Goal: Task Accomplishment & Management: Use online tool/utility

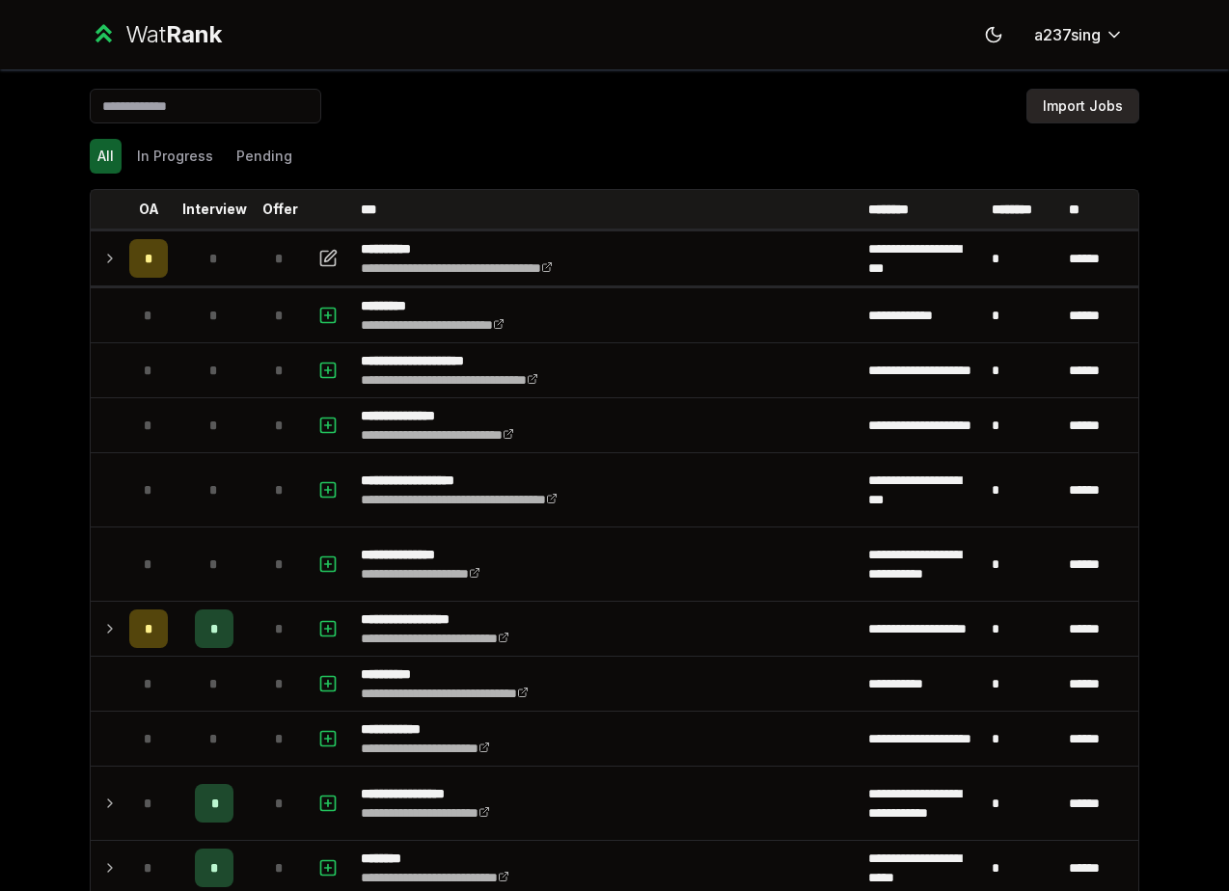
click at [1133, 102] on button "Import Jobs" at bounding box center [1082, 106] width 113 height 35
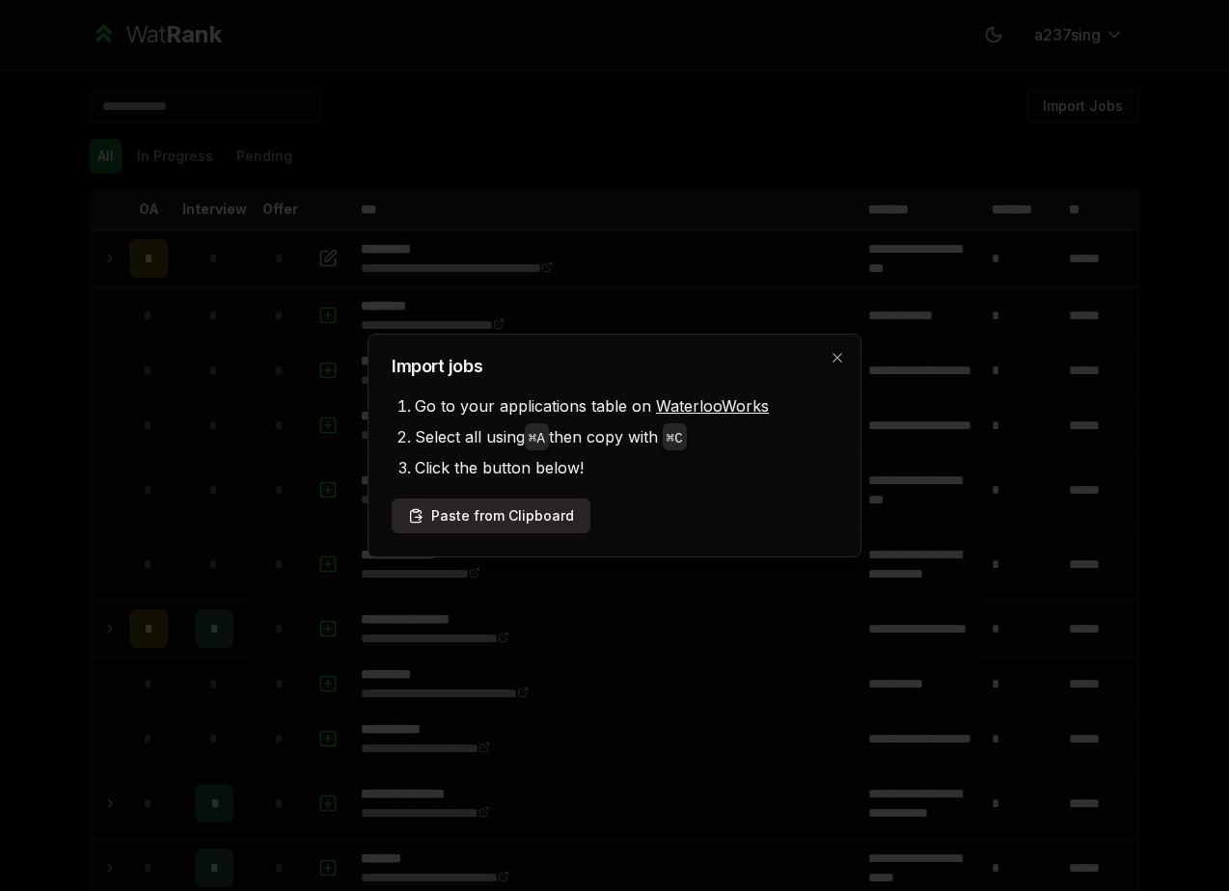
click at [550, 524] on button "Paste from Clipboard" at bounding box center [491, 516] width 199 height 35
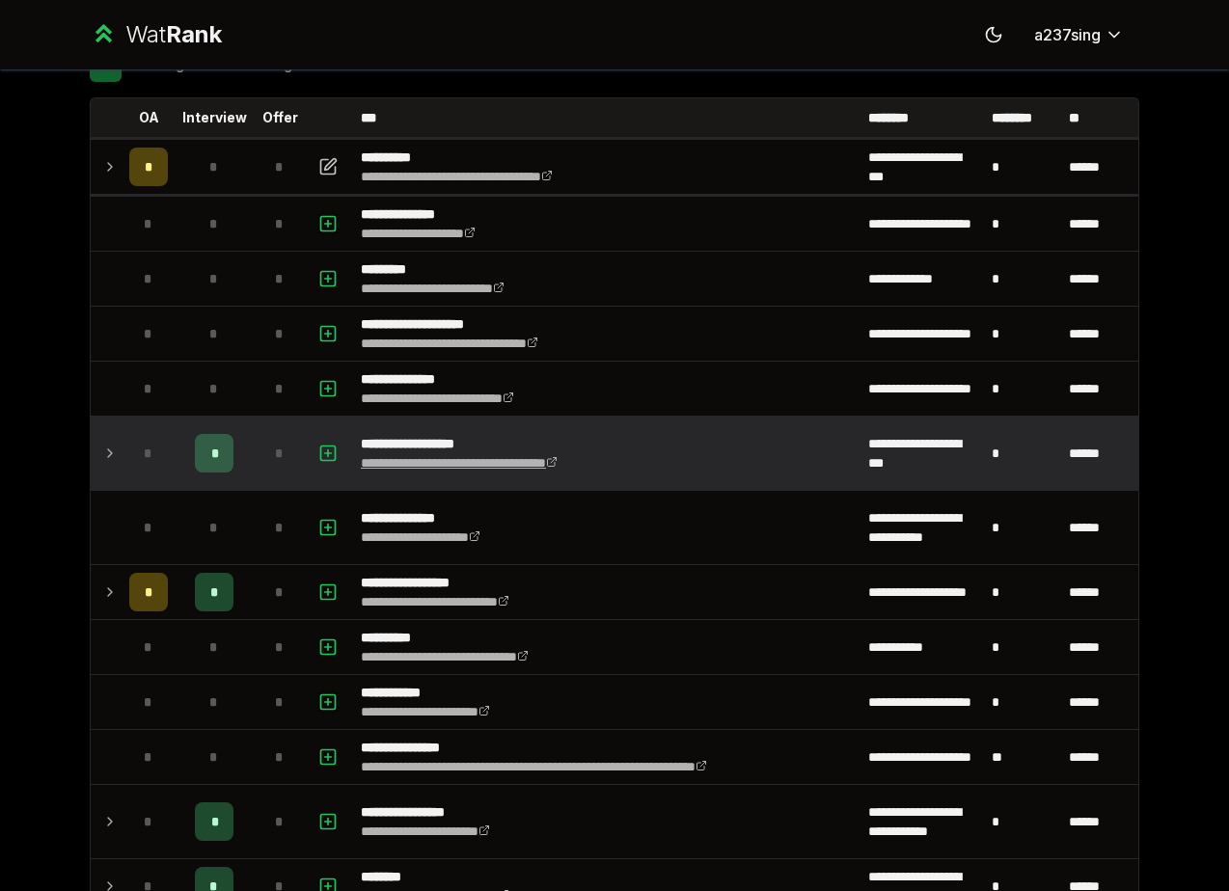
scroll to position [118, 0]
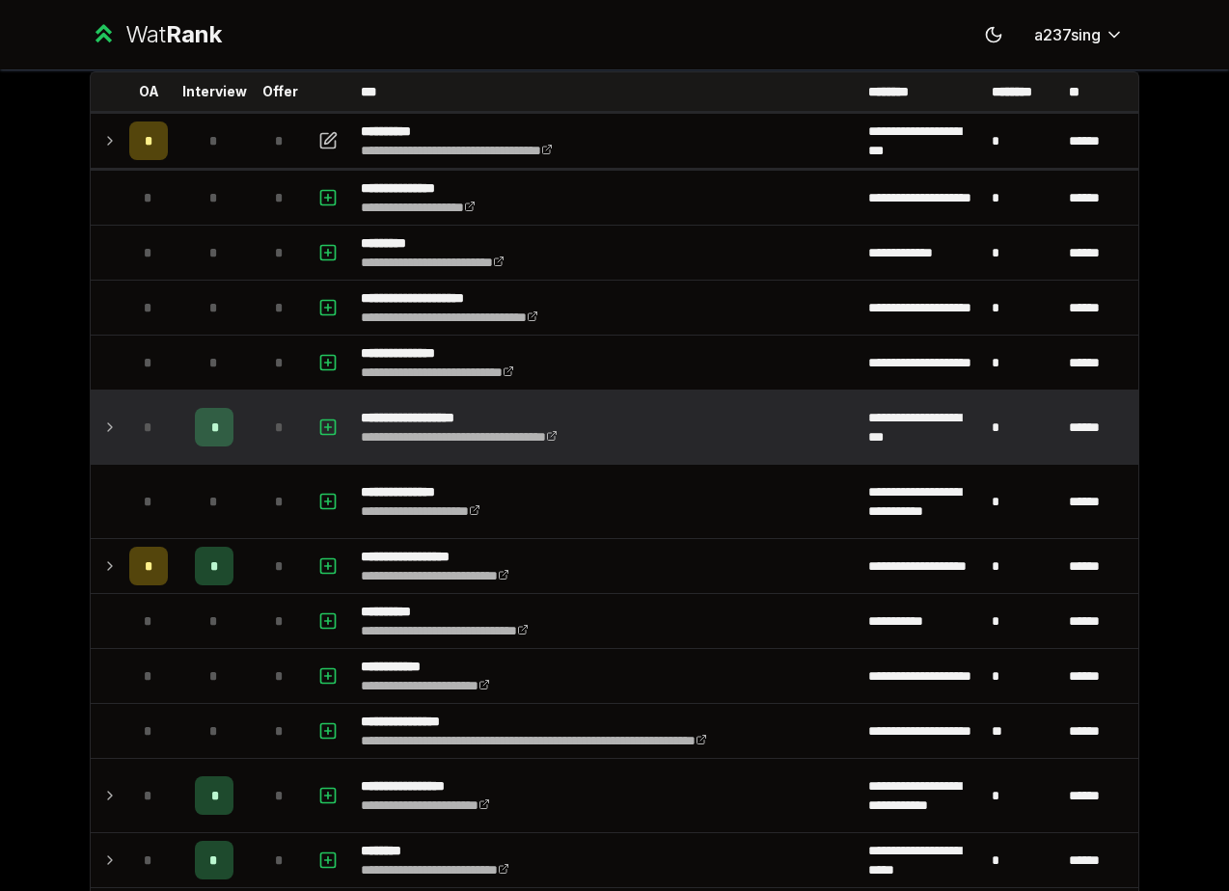
click at [105, 434] on icon at bounding box center [109, 427] width 15 height 23
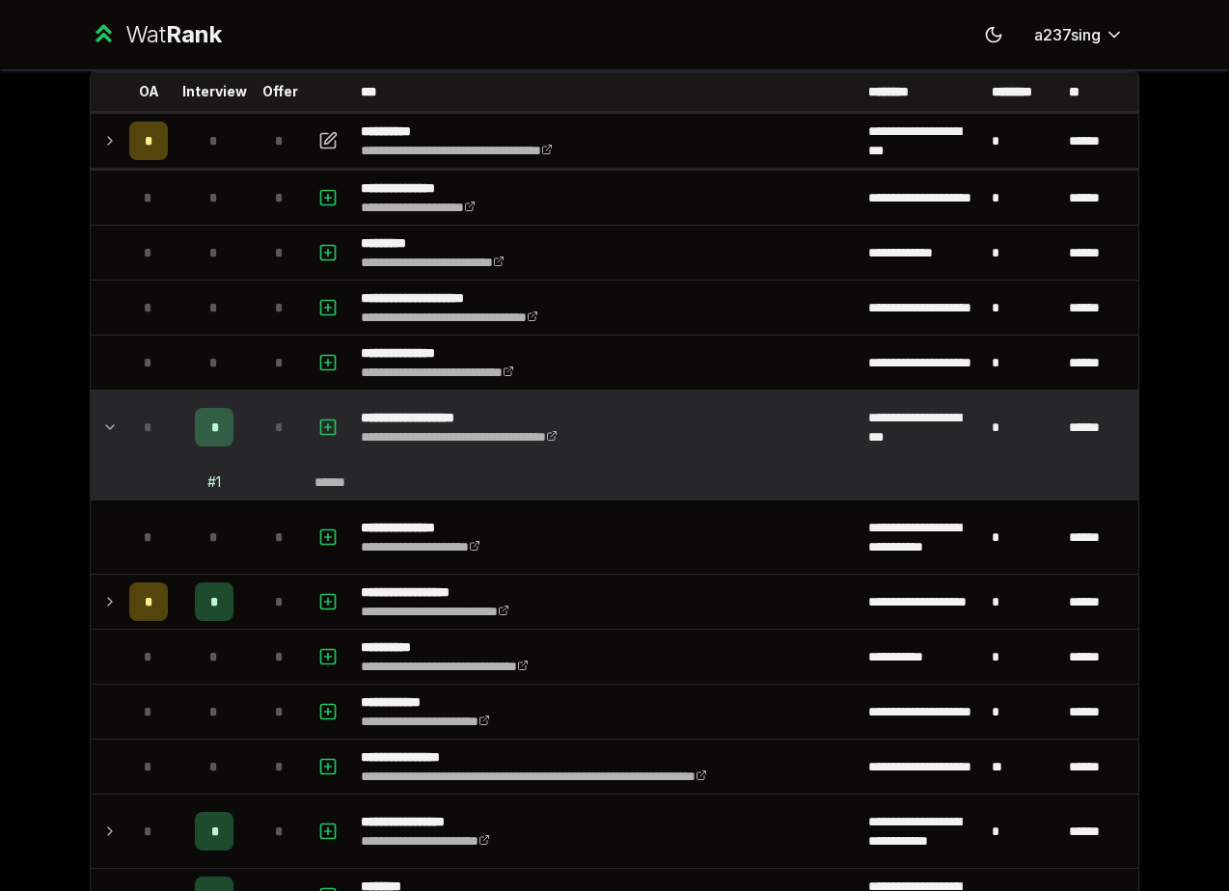
click at [106, 434] on icon at bounding box center [109, 427] width 15 height 23
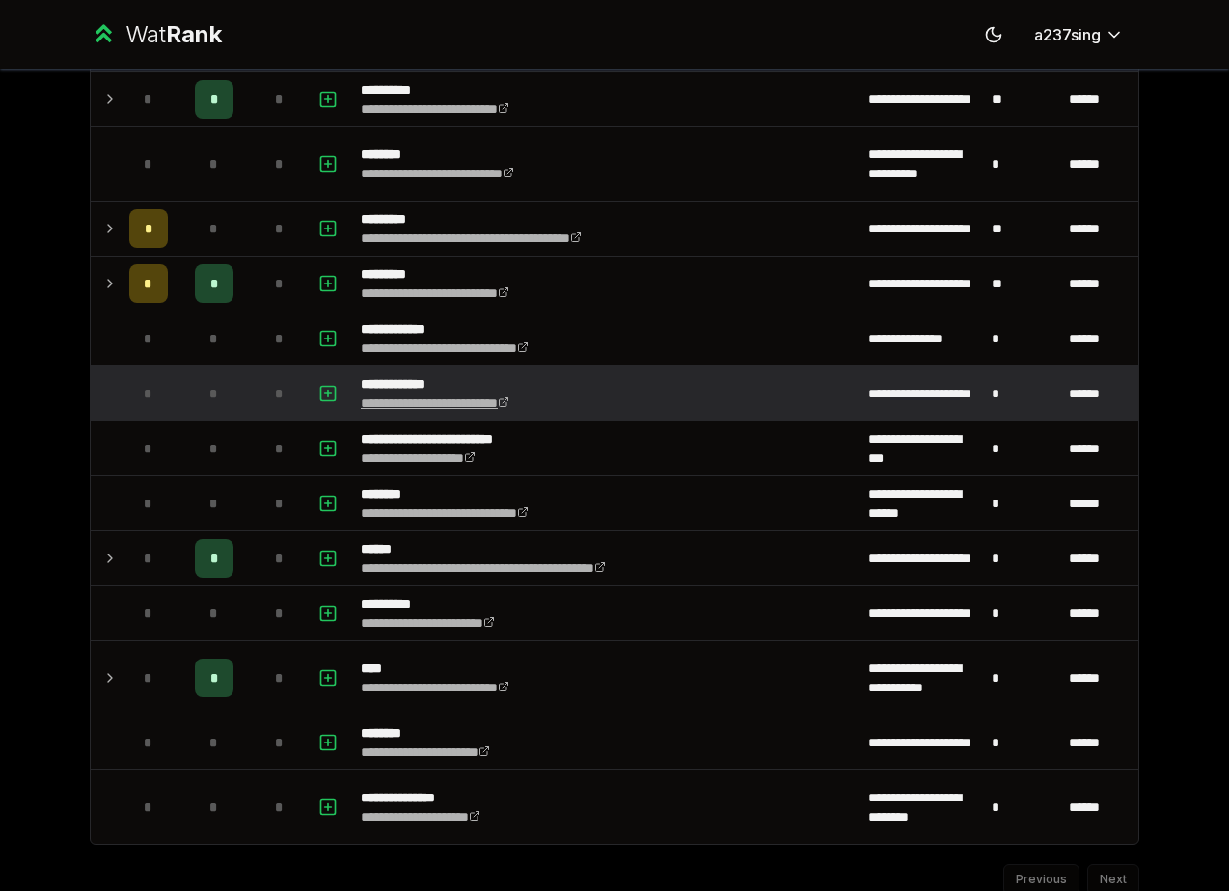
scroll to position [3828, 0]
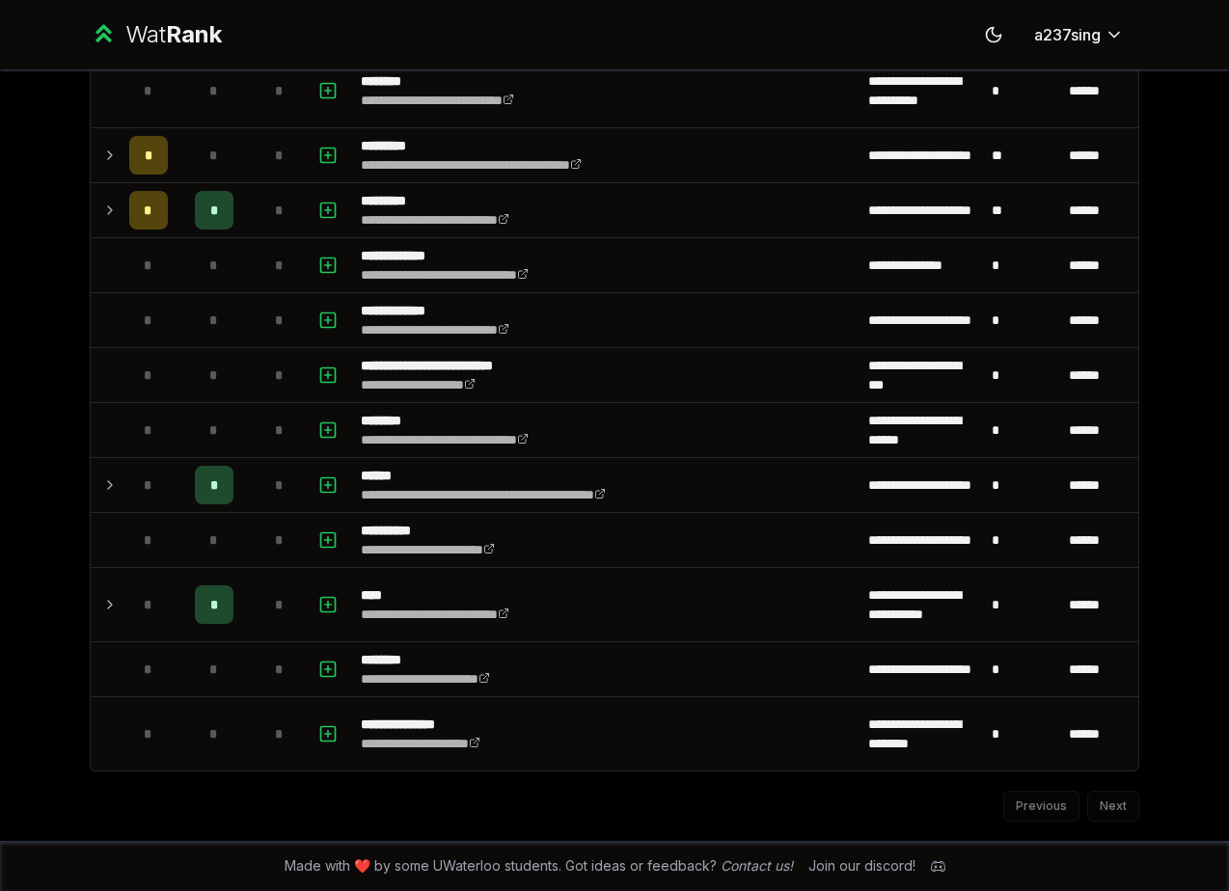
click at [1109, 807] on div "Previous Next" at bounding box center [614, 797] width 1049 height 50
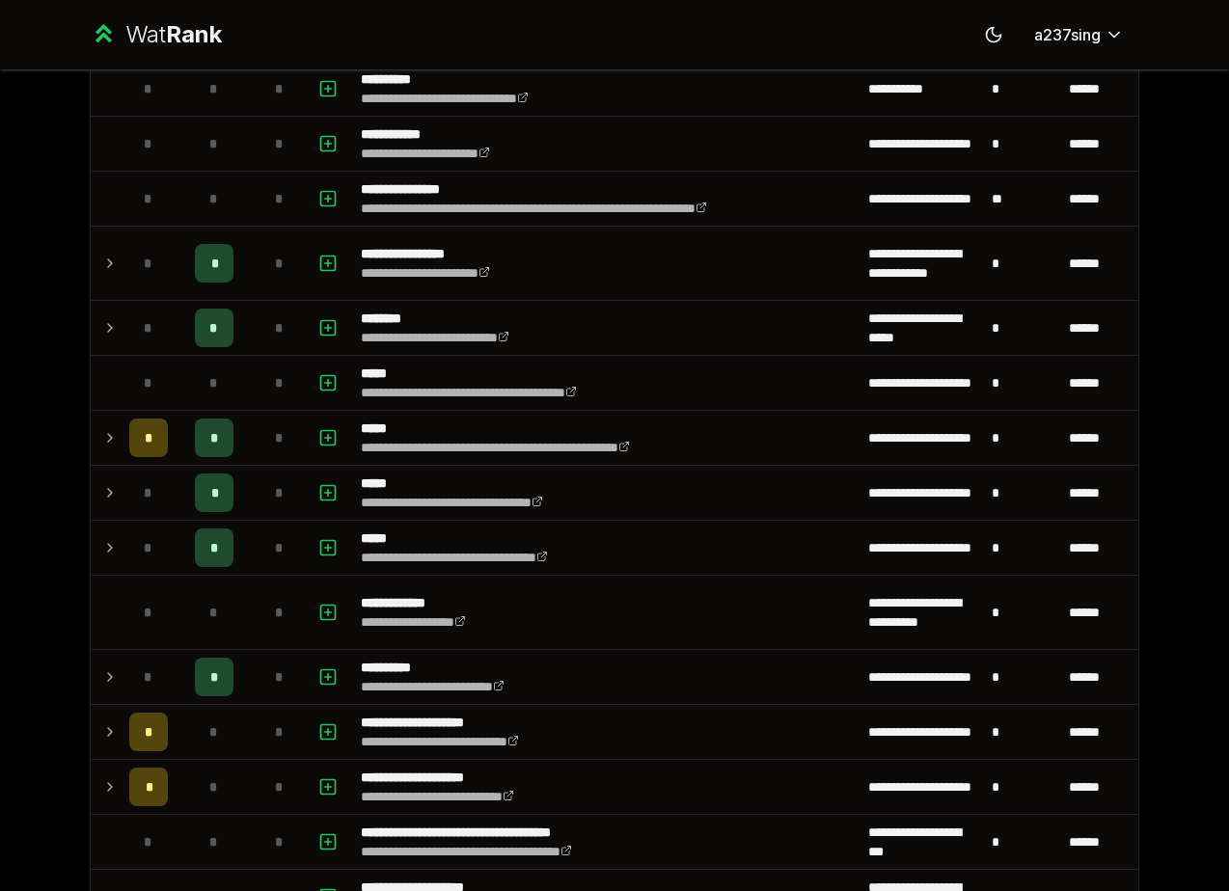
scroll to position [0, 0]
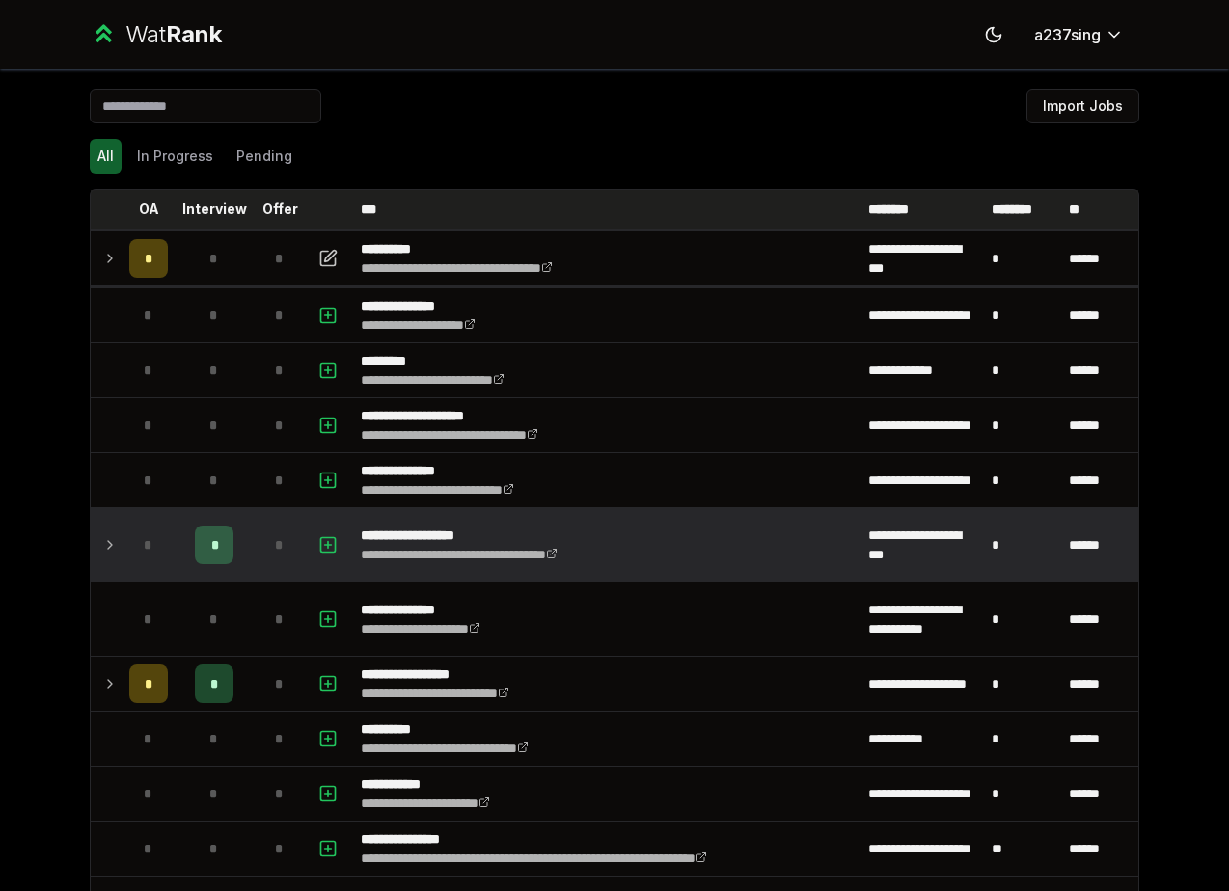
click at [221, 220] on th "Interview" at bounding box center [214, 209] width 77 height 39
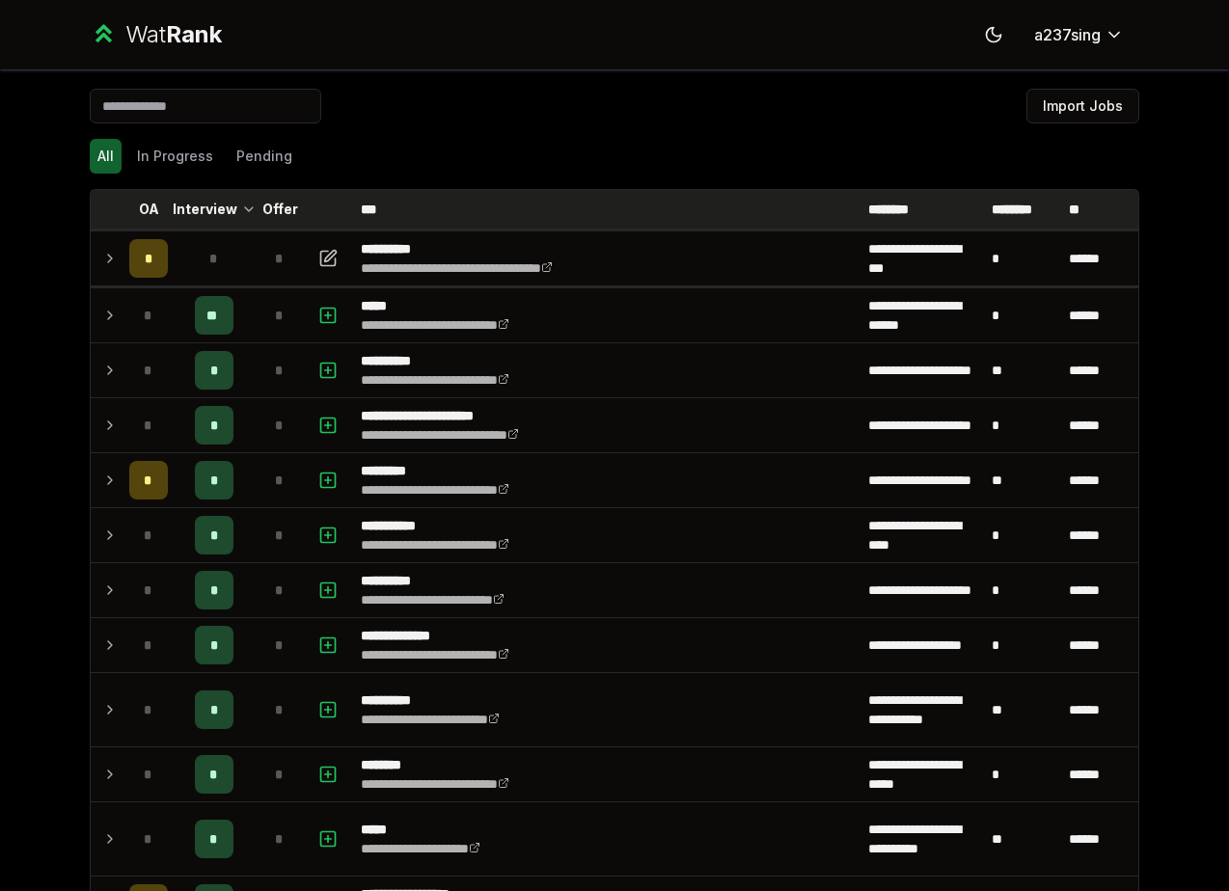
click at [273, 207] on p "Offer" at bounding box center [280, 209] width 36 height 19
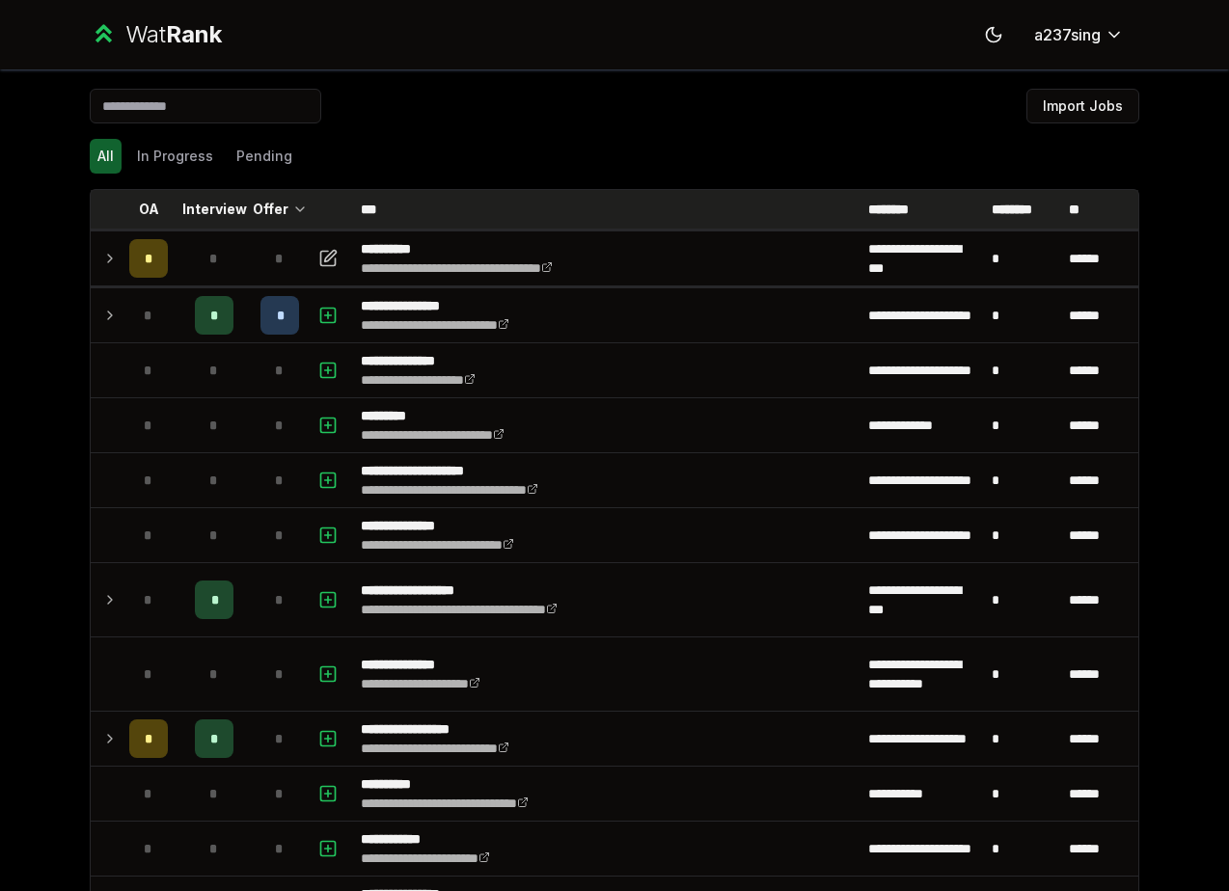
click at [219, 212] on p "Interview" at bounding box center [214, 209] width 65 height 19
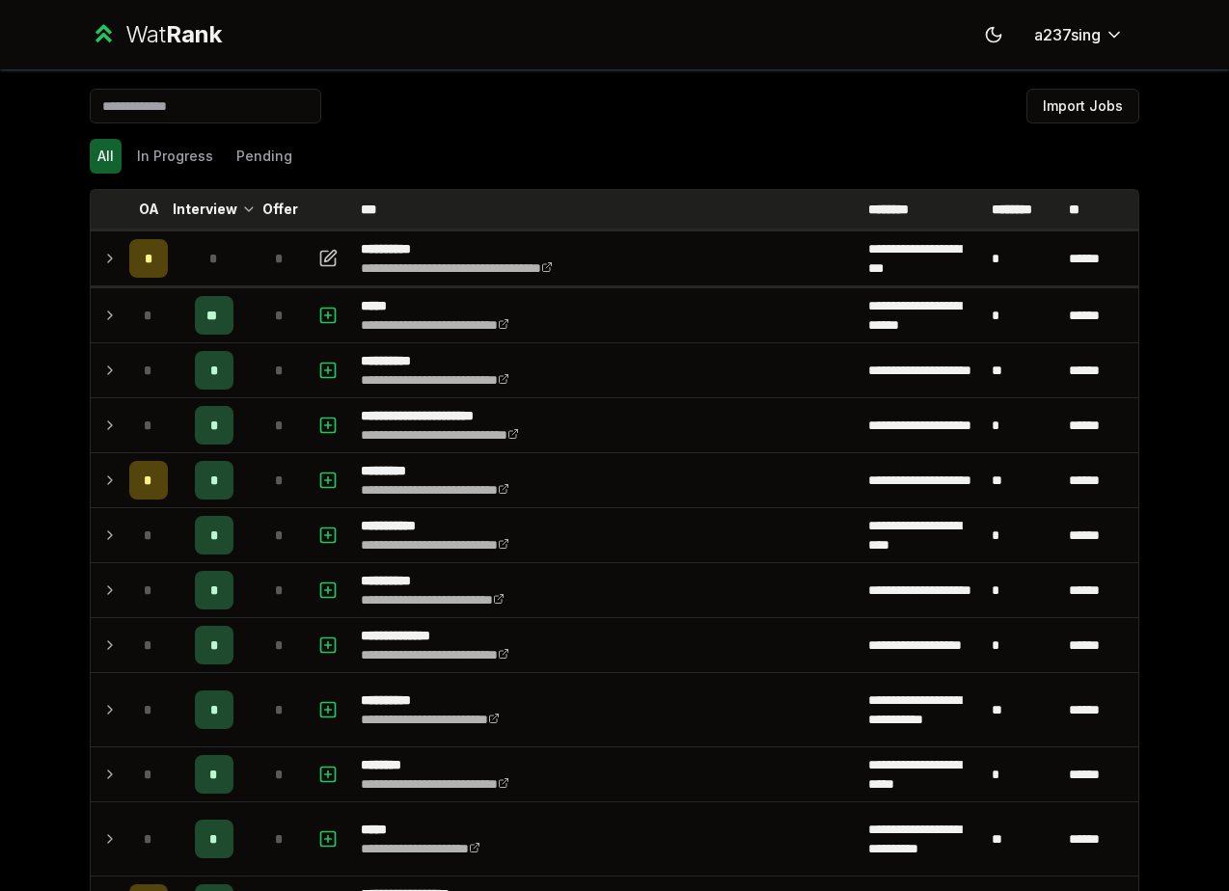
click at [362, 209] on p "***" at bounding box center [373, 209] width 25 height 19
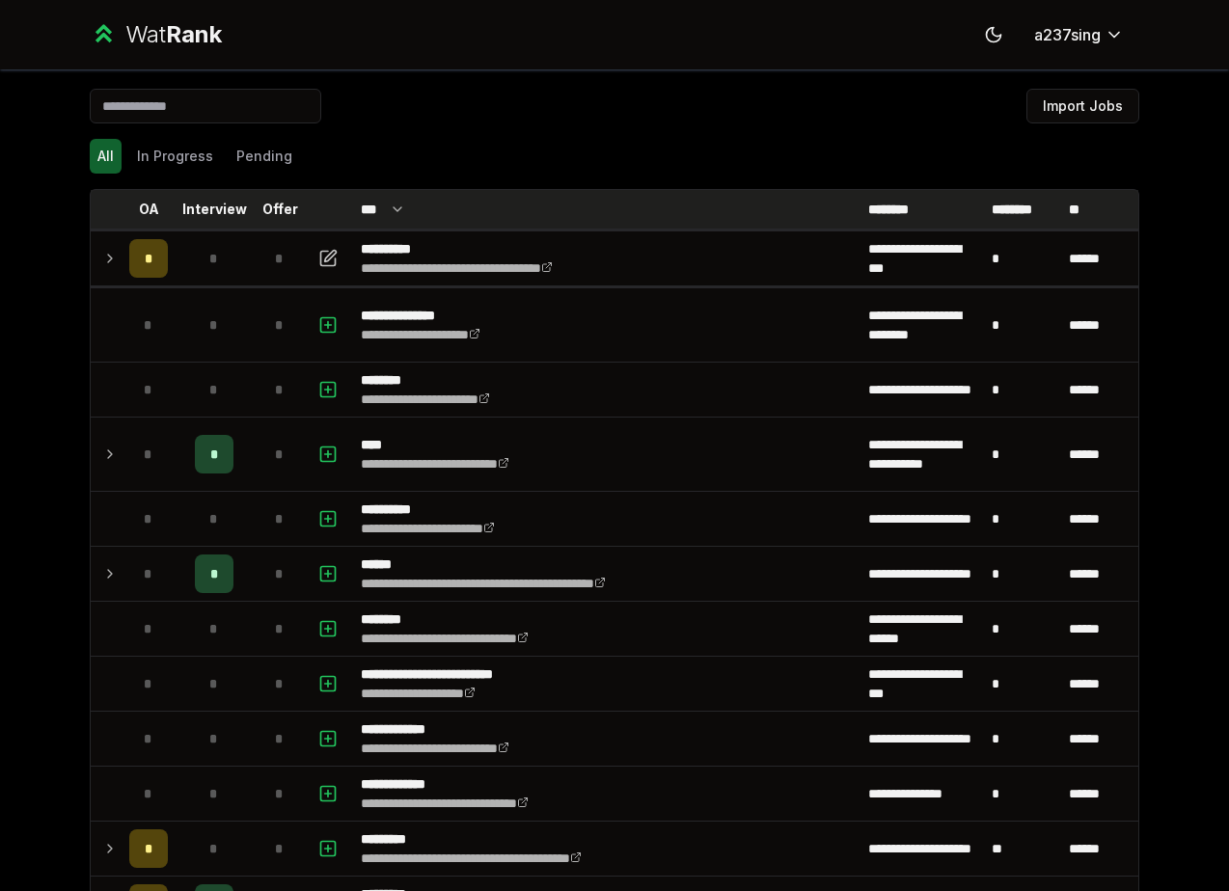
click at [219, 194] on th "Interview" at bounding box center [214, 209] width 77 height 39
